Goal: Register for event/course

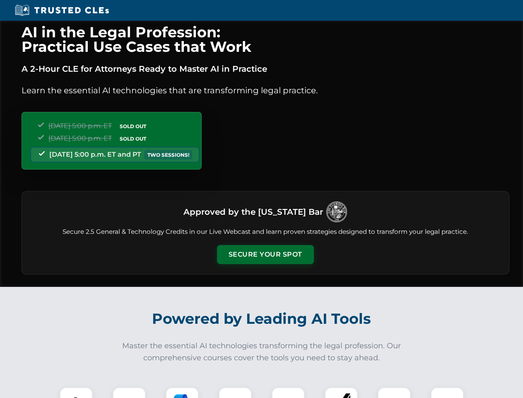
click at [265, 254] on button "Secure Your Spot" at bounding box center [265, 254] width 97 height 19
click at [76, 392] on img at bounding box center [76, 403] width 24 height 24
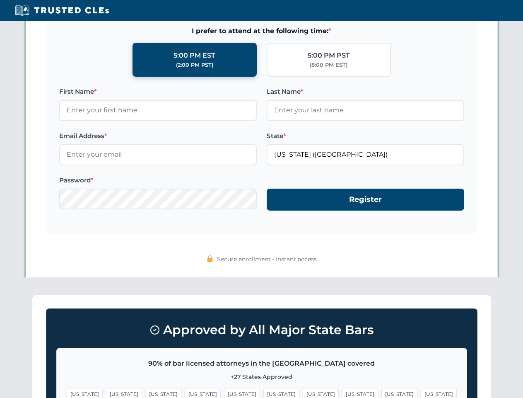
click at [303, 392] on span "[US_STATE]" at bounding box center [321, 394] width 36 height 12
click at [382, 392] on span "[US_STATE]" at bounding box center [400, 394] width 36 height 12
